Goal: Task Accomplishment & Management: Complete application form

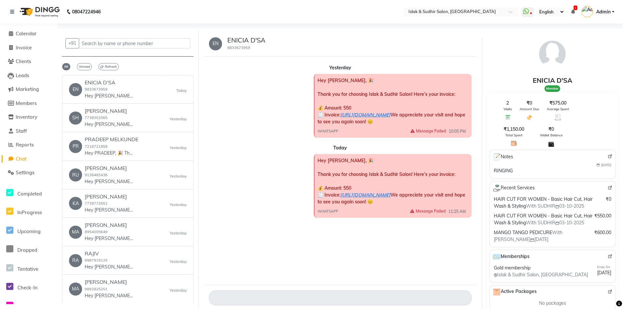
select select "100"
click at [29, 46] on span "Invoice" at bounding box center [24, 47] width 16 height 6
select select "service"
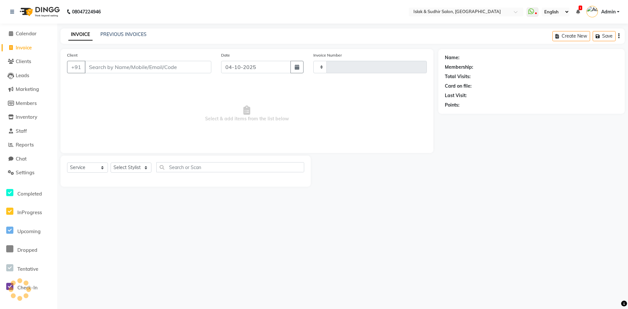
type input "2120"
select select "7859"
click at [106, 67] on input "Client" at bounding box center [148, 67] width 127 height 12
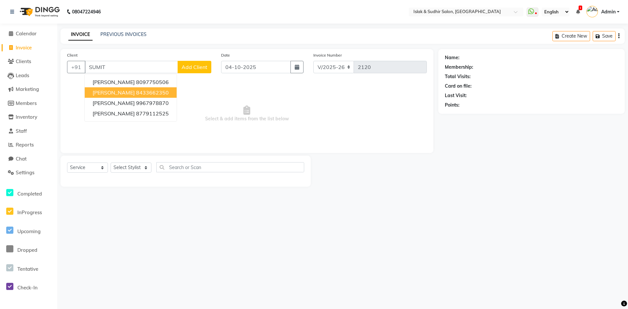
click at [143, 94] on ngb-highlight "8433662350" at bounding box center [152, 92] width 33 height 7
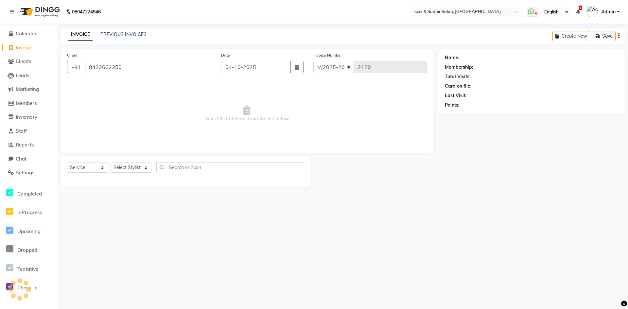
type input "8433662350"
select select "1: Object"
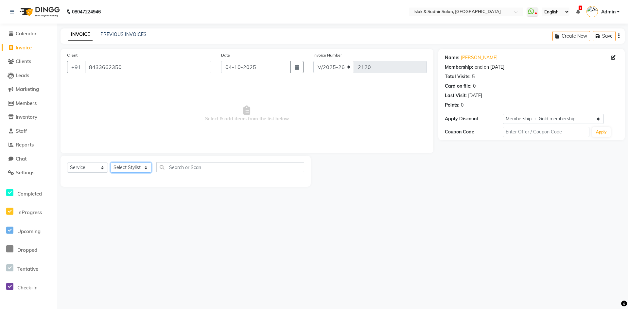
click at [142, 164] on select "Select Stylist [PERSON_NAME] [PERSON_NAME] [PERSON_NAME] [PERSON_NAME] ISLAK IS…" at bounding box center [130, 167] width 41 height 10
select select "88402"
click at [110, 162] on select "Select Stylist [PERSON_NAME] [PERSON_NAME] [PERSON_NAME] [PERSON_NAME] ISLAK IS…" at bounding box center [130, 167] width 41 height 10
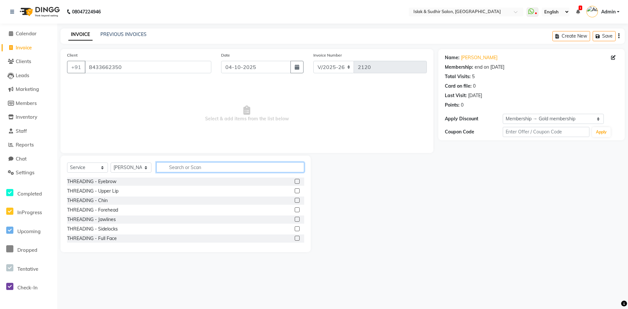
click at [183, 166] on input "text" at bounding box center [230, 167] width 148 height 10
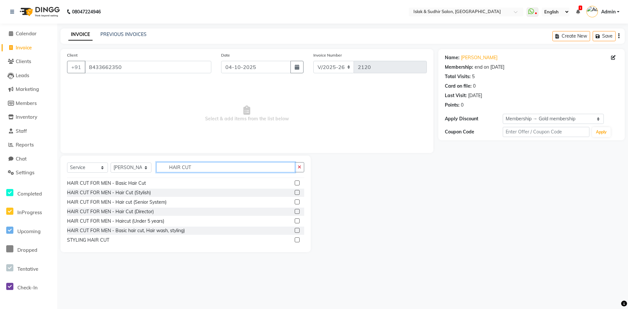
scroll to position [65, 0]
type input "HAIR CUT"
click at [295, 183] on label at bounding box center [297, 182] width 5 height 5
click at [295, 183] on input "checkbox" at bounding box center [297, 182] width 4 height 4
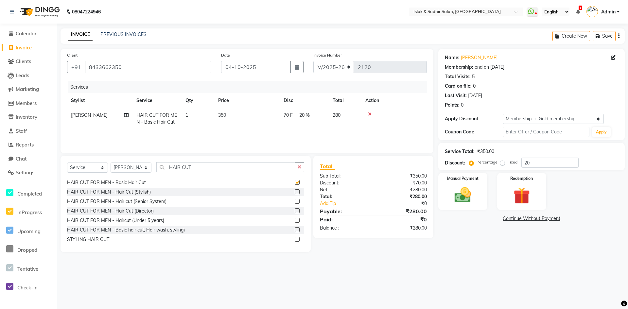
checkbox input "false"
click at [534, 162] on input "20" at bounding box center [549, 163] width 57 height 10
type input "2"
type input "50"
click at [455, 199] on img at bounding box center [462, 195] width 28 height 20
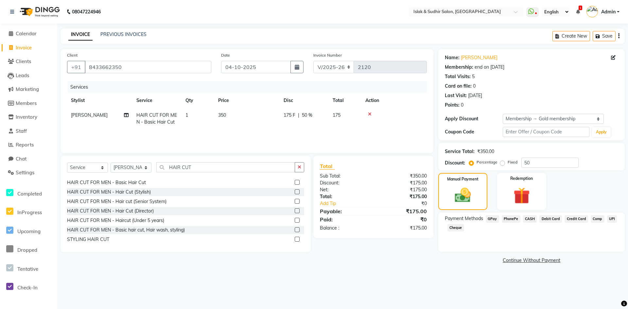
click at [493, 219] on span "GPay" at bounding box center [491, 219] width 13 height 8
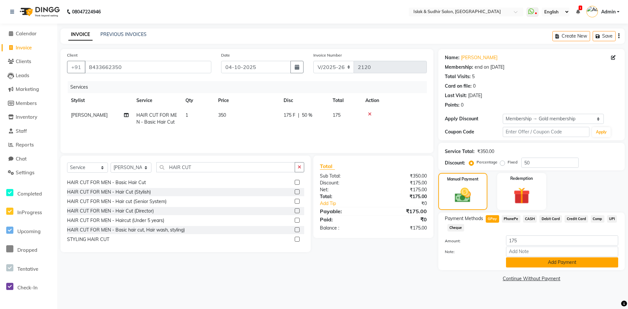
click at [535, 262] on button "Add Payment" at bounding box center [562, 262] width 112 height 10
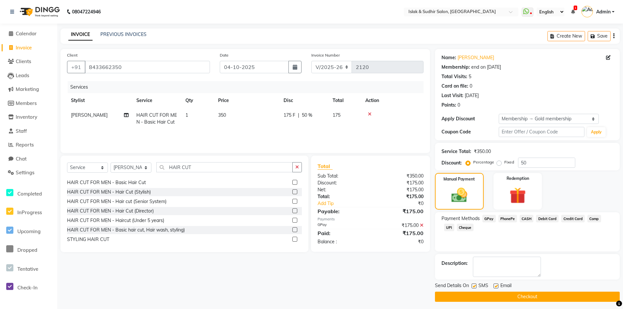
click at [521, 295] on button "Checkout" at bounding box center [527, 297] width 185 height 10
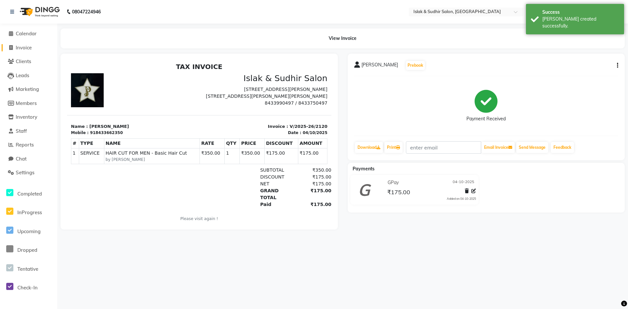
click at [27, 49] on span "Invoice" at bounding box center [24, 47] width 16 height 6
select select "7859"
select select "service"
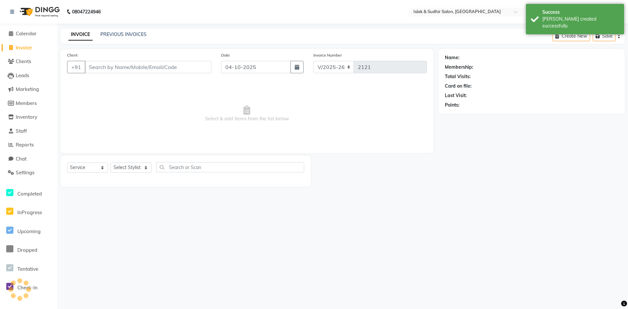
click at [100, 68] on input "Client" at bounding box center [148, 67] width 127 height 12
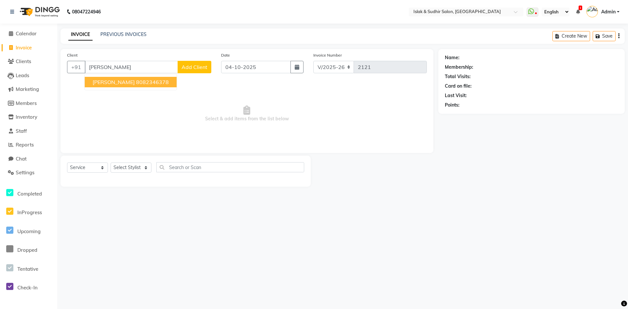
click at [98, 83] on span "[PERSON_NAME]" at bounding box center [114, 82] width 42 height 7
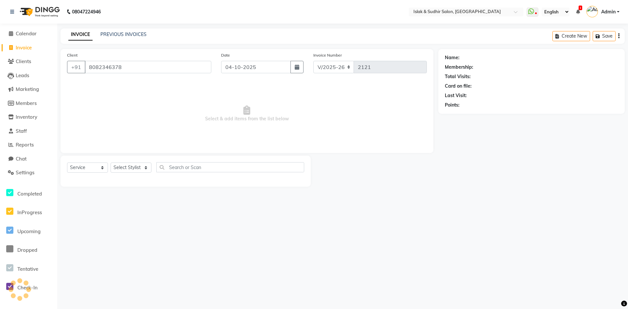
type input "8082346378"
drag, startPoint x: 128, startPoint y: 163, endPoint x: 128, endPoint y: 168, distance: 4.9
click at [128, 163] on select "Select Stylist [PERSON_NAME] [PERSON_NAME] [PERSON_NAME] [PERSON_NAME] ISLAK IS…" at bounding box center [130, 167] width 41 height 10
select select "1: Object"
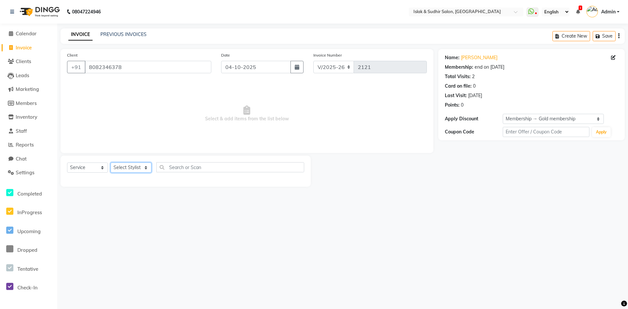
select select "79623"
click at [110, 162] on select "Select Stylist [PERSON_NAME] [PERSON_NAME] [PERSON_NAME] [PERSON_NAME] ISLAK IS…" at bounding box center [130, 167] width 41 height 10
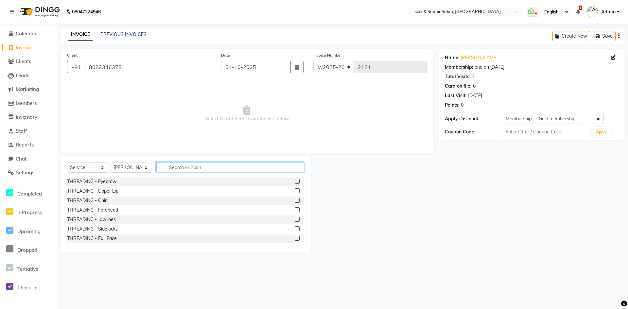
click at [181, 170] on input "text" at bounding box center [230, 167] width 148 height 10
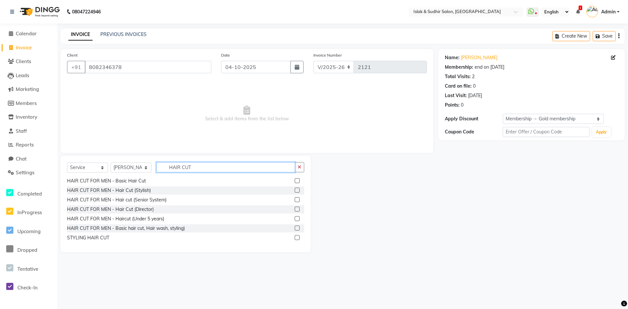
scroll to position [67, 0]
type input "HAIR CUT"
click at [295, 179] on label at bounding box center [297, 180] width 5 height 5
click at [295, 179] on input "checkbox" at bounding box center [297, 180] width 4 height 4
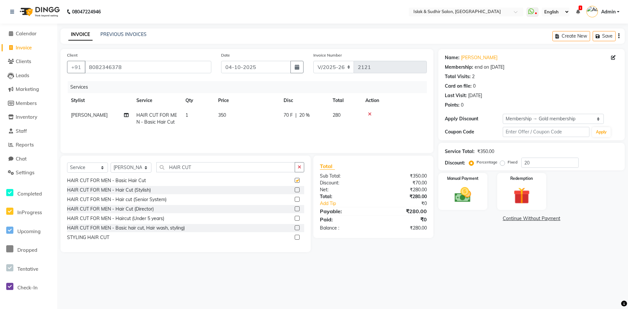
checkbox input "false"
click at [302, 169] on button "button" at bounding box center [299, 167] width 9 height 10
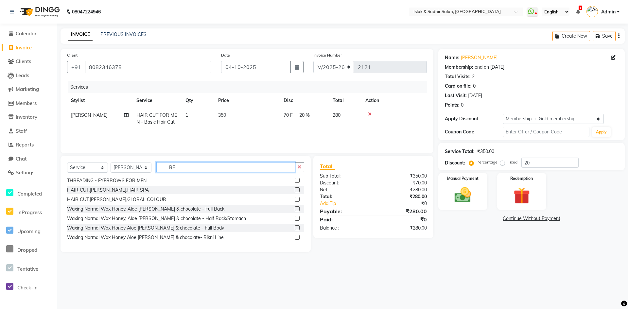
scroll to position [0, 0]
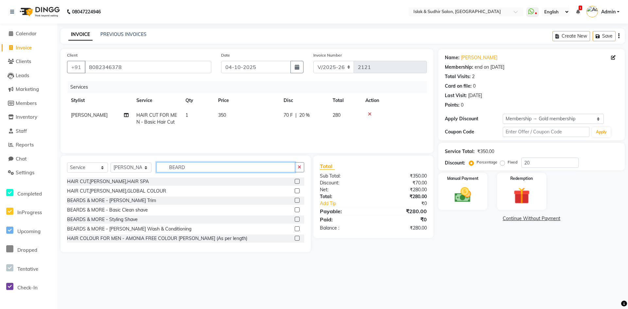
type input "BEARD"
click at [295, 218] on label at bounding box center [297, 219] width 5 height 5
click at [295, 218] on input "checkbox" at bounding box center [297, 219] width 4 height 4
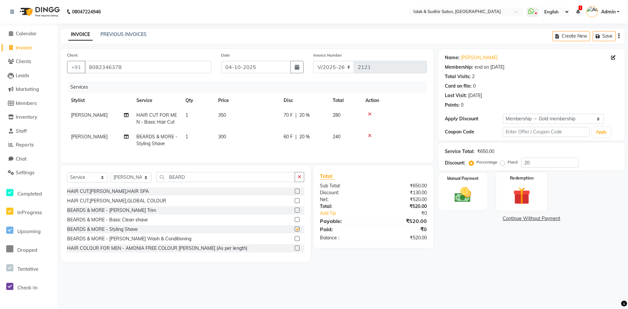
checkbox input "false"
click at [548, 166] on input "20" at bounding box center [549, 163] width 57 height 10
type input "2"
type input "50"
click at [463, 198] on img at bounding box center [462, 195] width 28 height 20
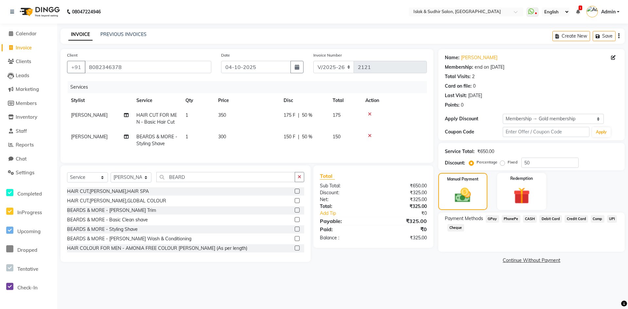
click at [492, 219] on span "GPay" at bounding box center [491, 219] width 13 height 8
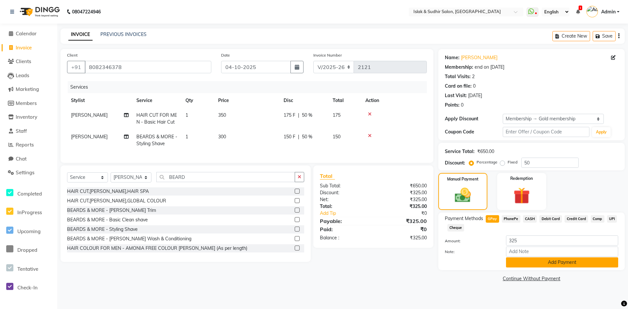
click at [543, 261] on button "Add Payment" at bounding box center [562, 262] width 112 height 10
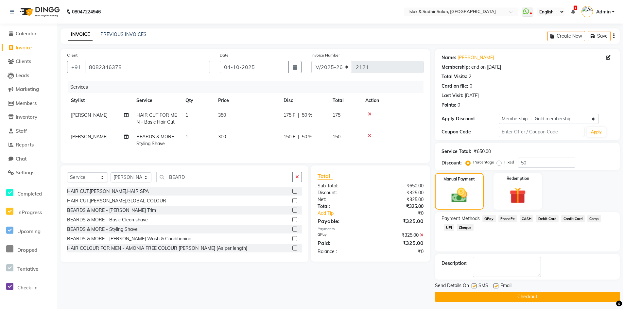
click at [528, 295] on button "Checkout" at bounding box center [527, 297] width 185 height 10
